Goal: Information Seeking & Learning: Learn about a topic

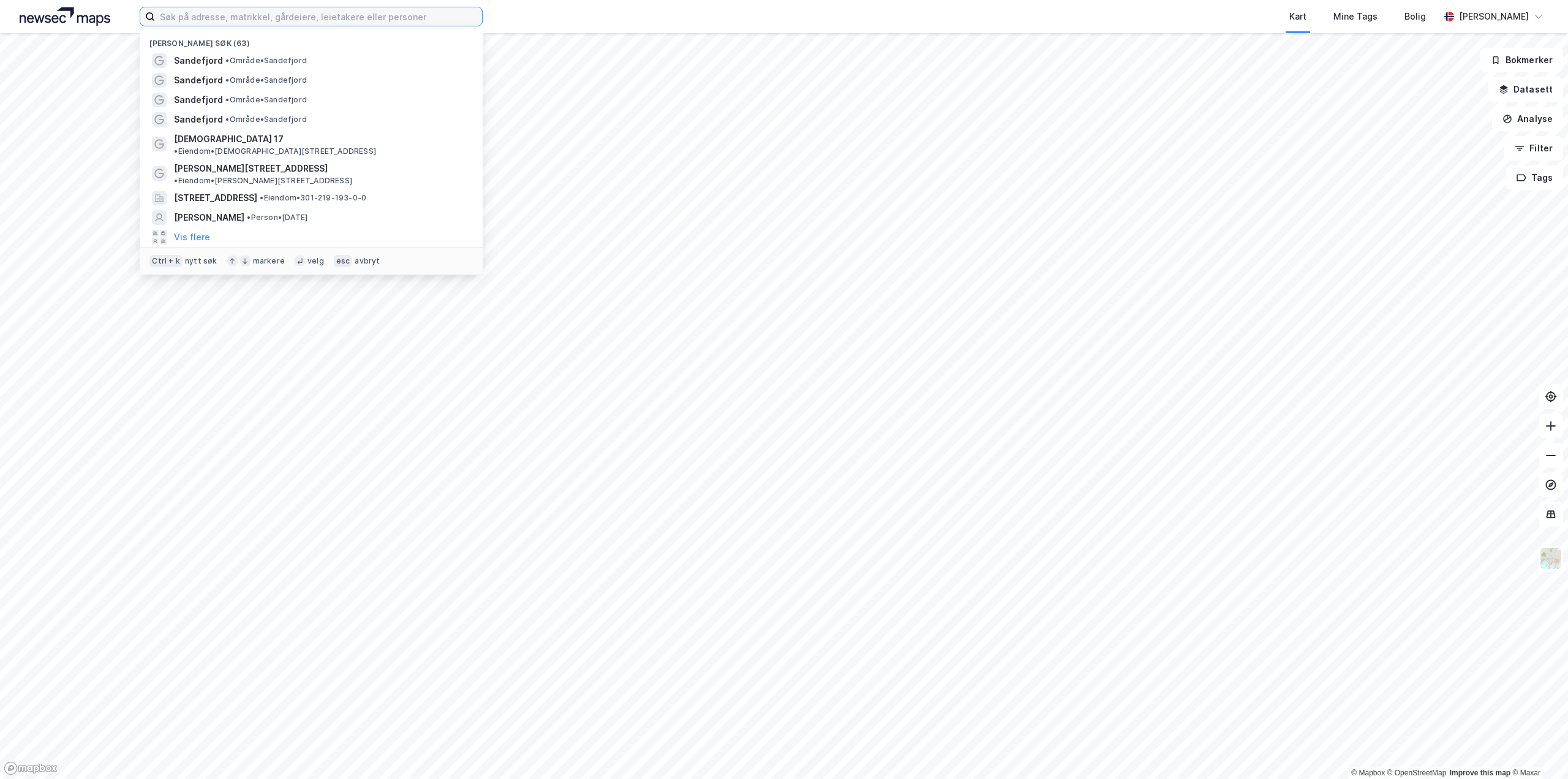
click at [194, 10] on input at bounding box center [319, 17] width 327 height 18
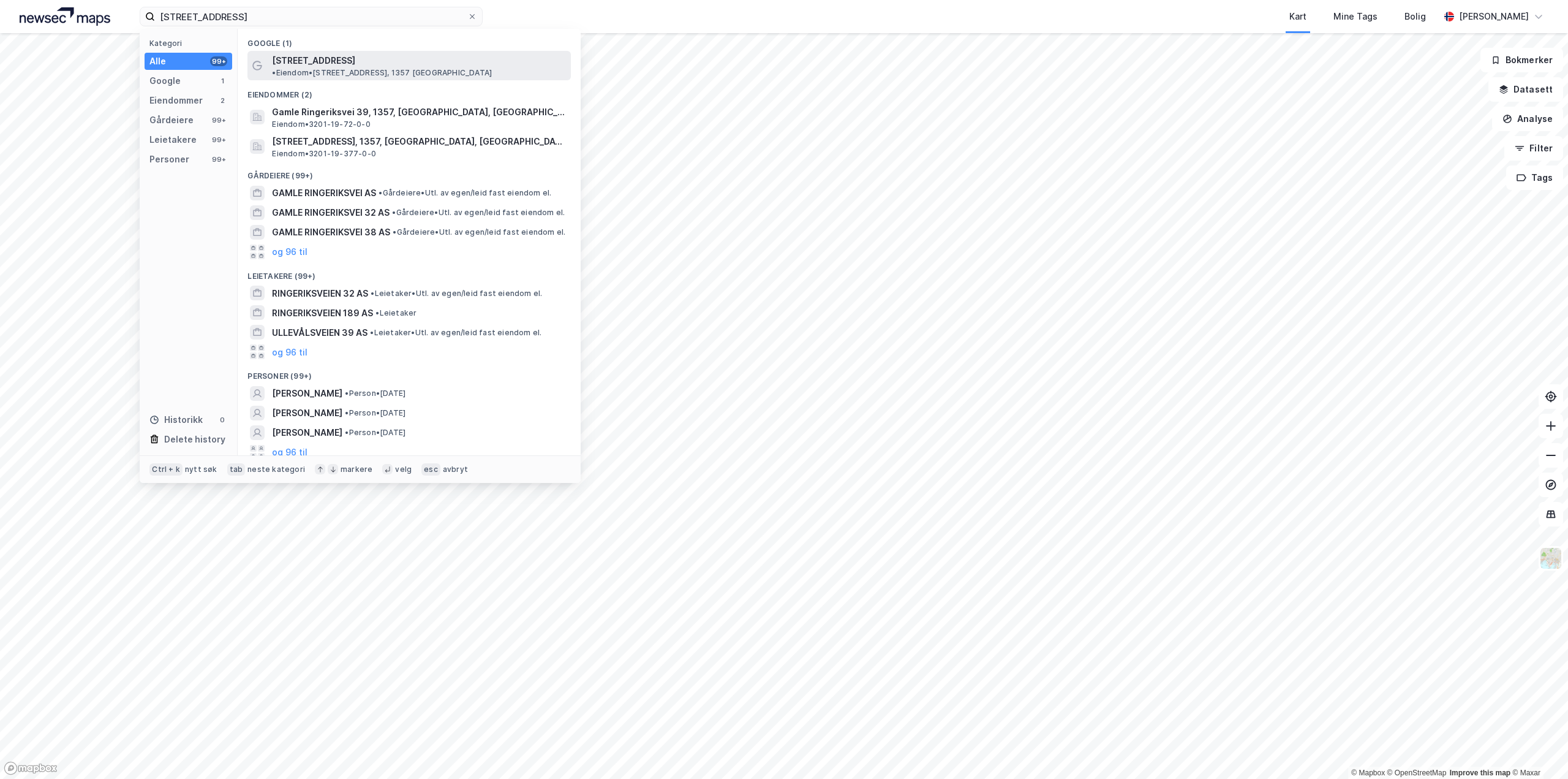
click at [321, 58] on span "[STREET_ADDRESS]" at bounding box center [313, 61] width 84 height 15
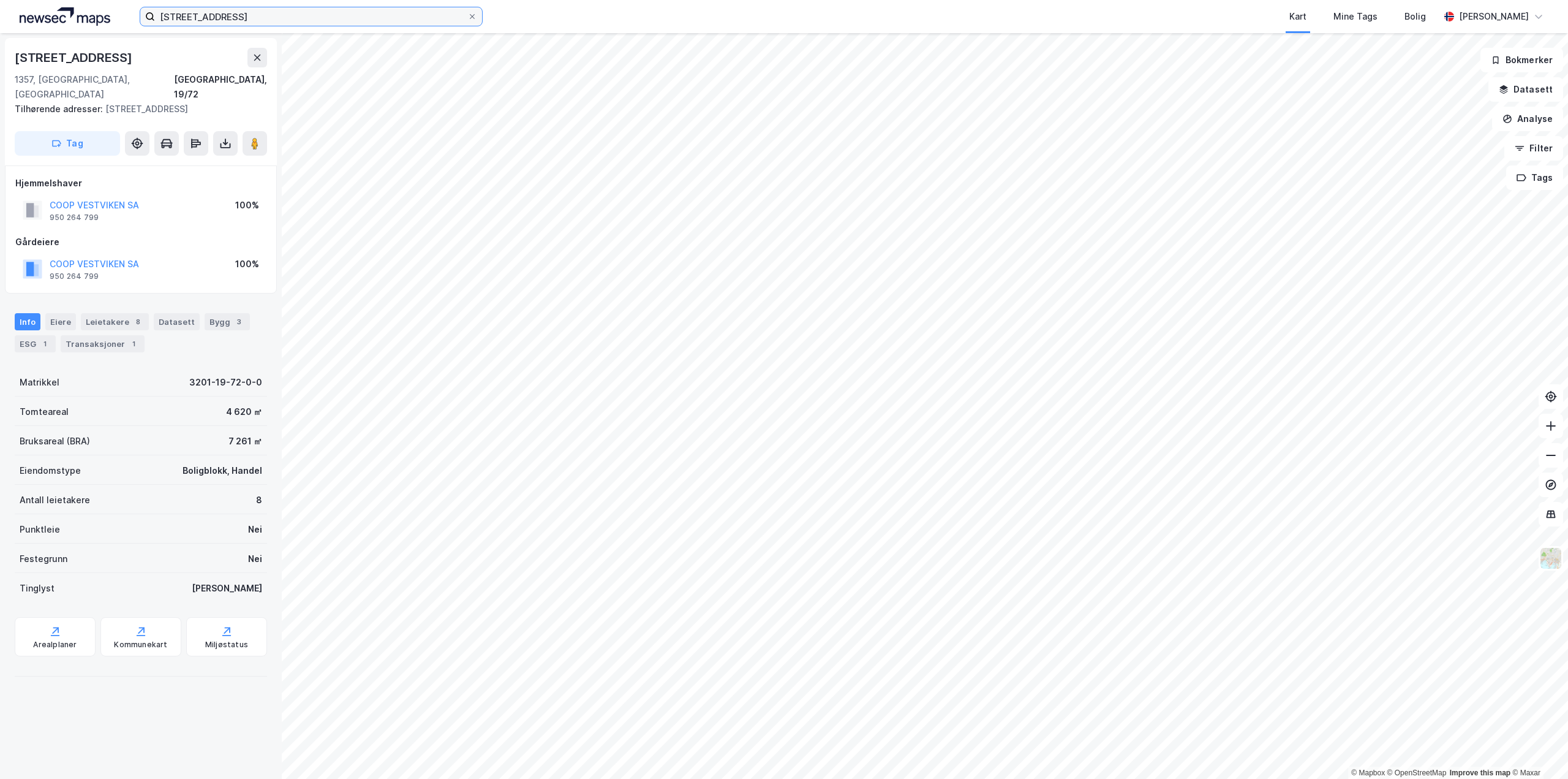
click at [209, 21] on input "[STREET_ADDRESS]" at bounding box center [311, 17] width 313 height 18
click at [209, 21] on input "[STREET_ADDRESS]" at bounding box center [311, 17] width 313 height 18
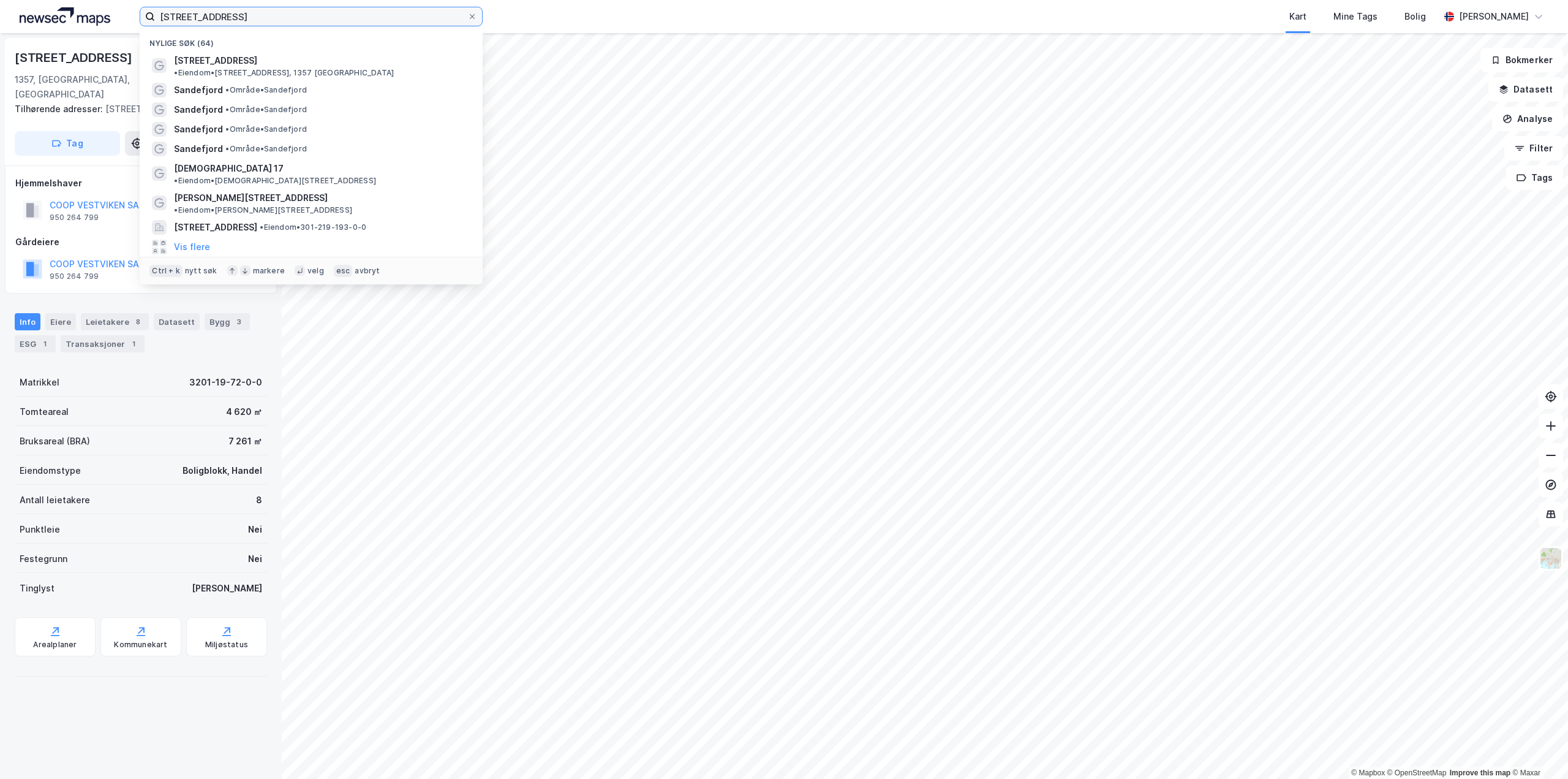
click at [209, 21] on input "[STREET_ADDRESS]" at bounding box center [311, 17] width 313 height 18
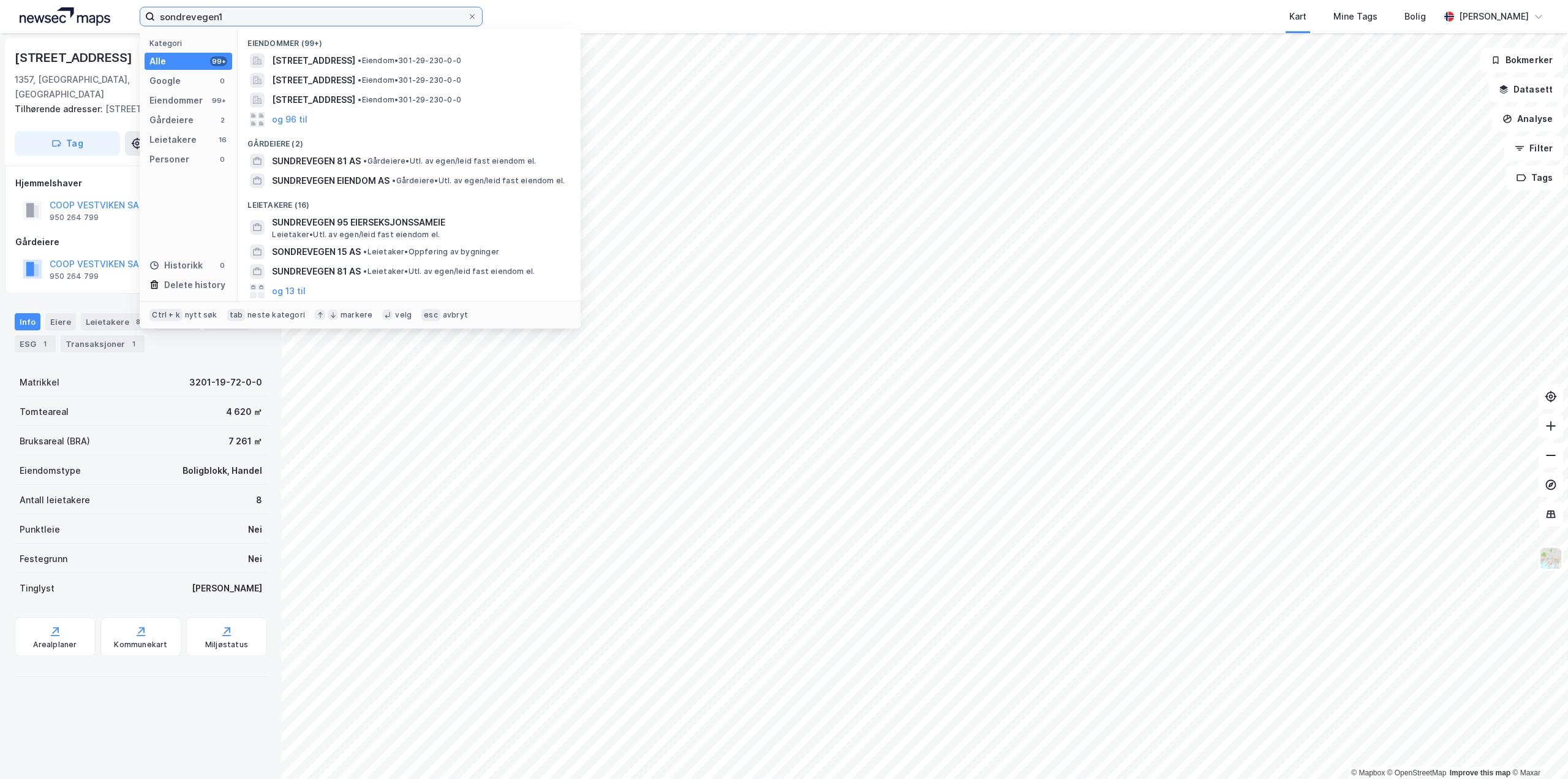
click at [215, 15] on input "sondrevegen1" at bounding box center [311, 17] width 313 height 18
click at [218, 14] on input "sondrevegen1" at bounding box center [311, 17] width 313 height 18
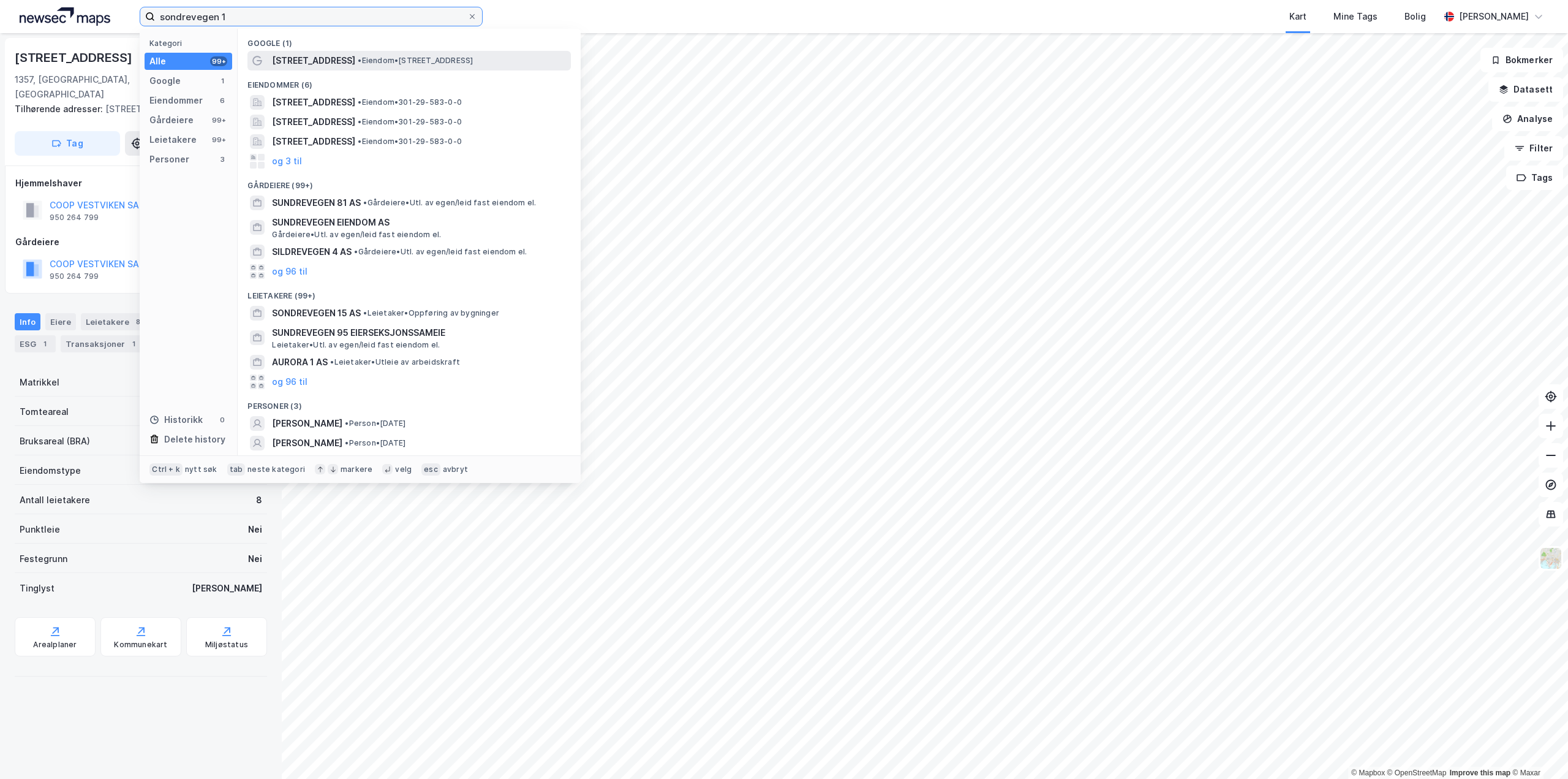
type input "sondrevegen 1"
click at [319, 51] on div "[STREET_ADDRESS] • Eiendom • [STREET_ADDRESS]" at bounding box center [409, 61] width 323 height 20
